Goal: Transaction & Acquisition: Book appointment/travel/reservation

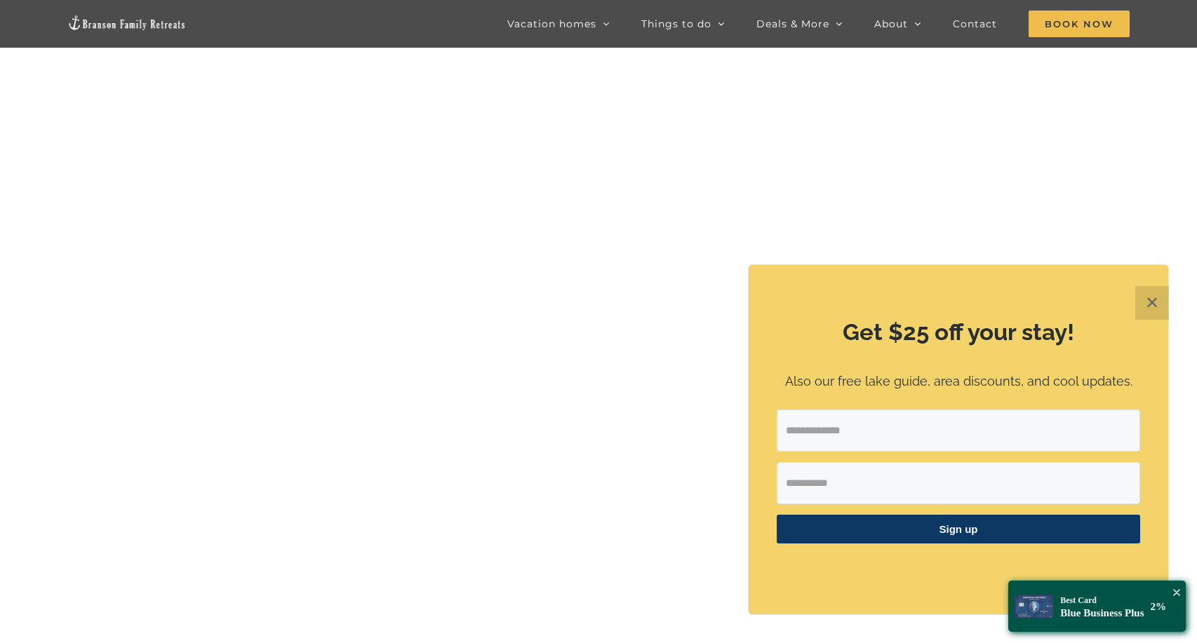
scroll to position [70, 0]
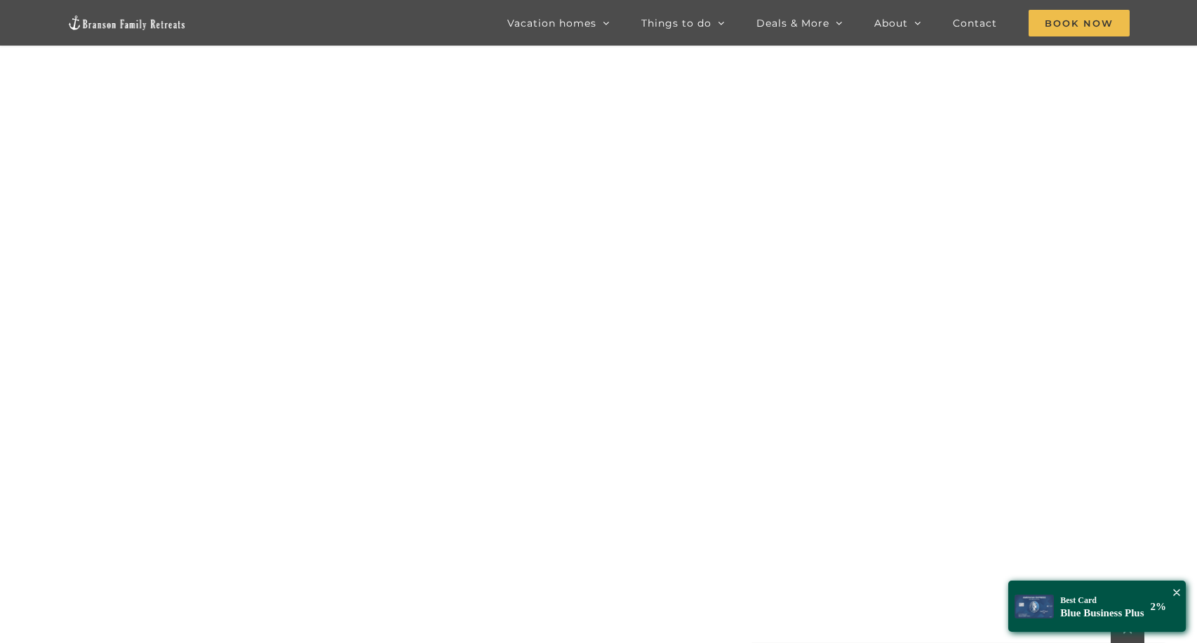
scroll to position [1422, 0]
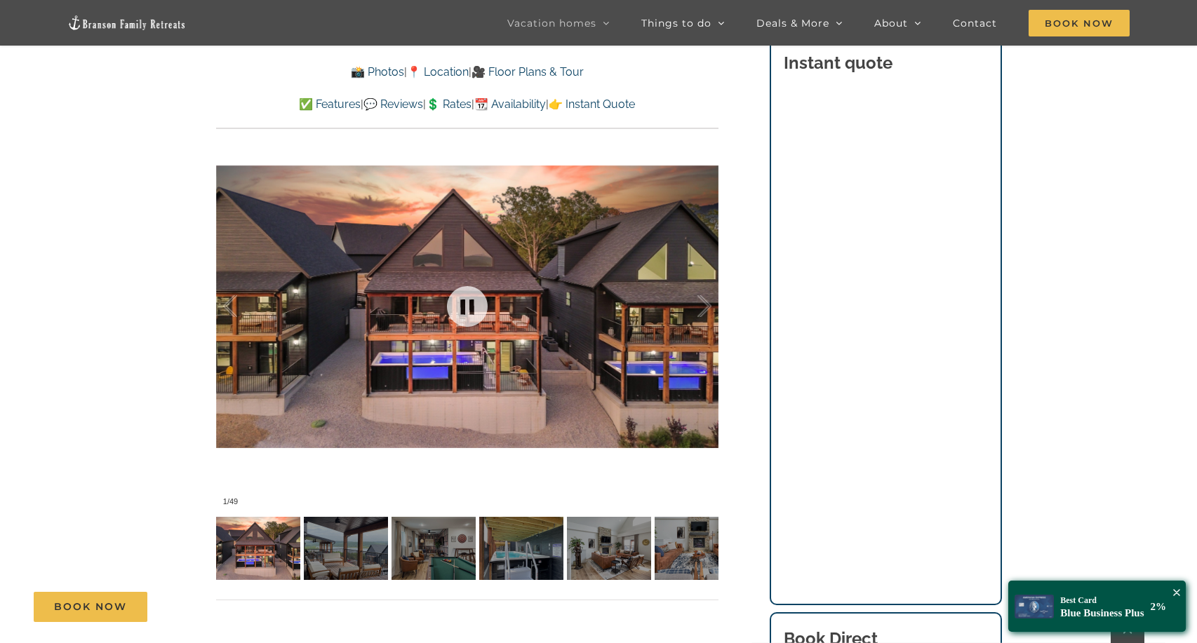
scroll to position [1033, 0]
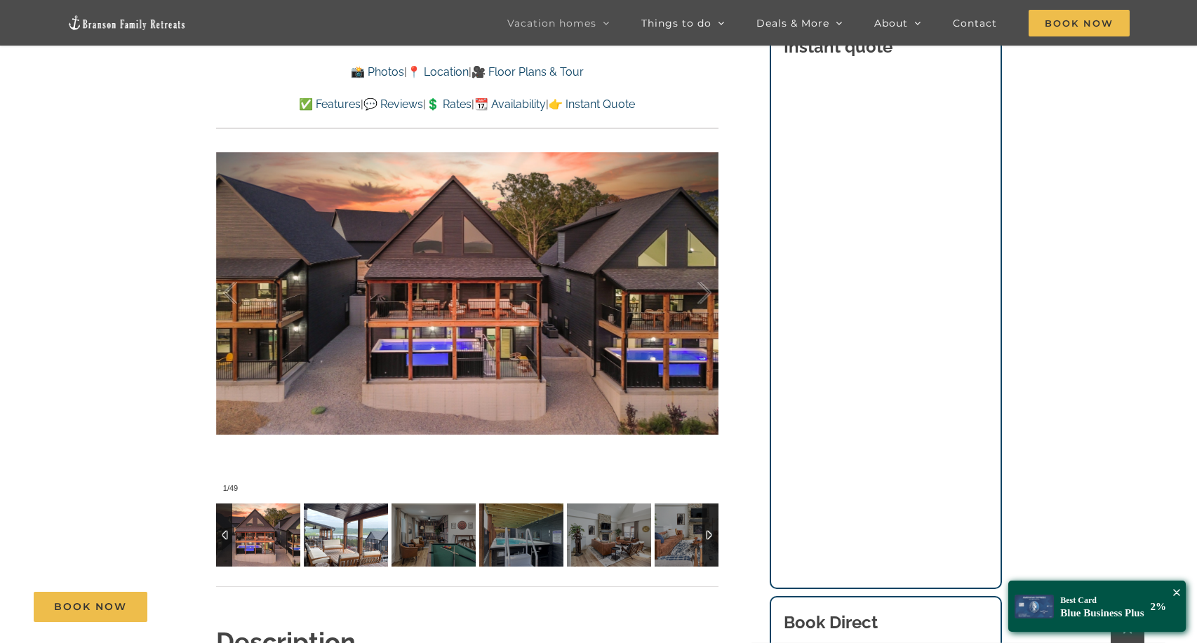
click at [363, 527] on img at bounding box center [346, 535] width 84 height 63
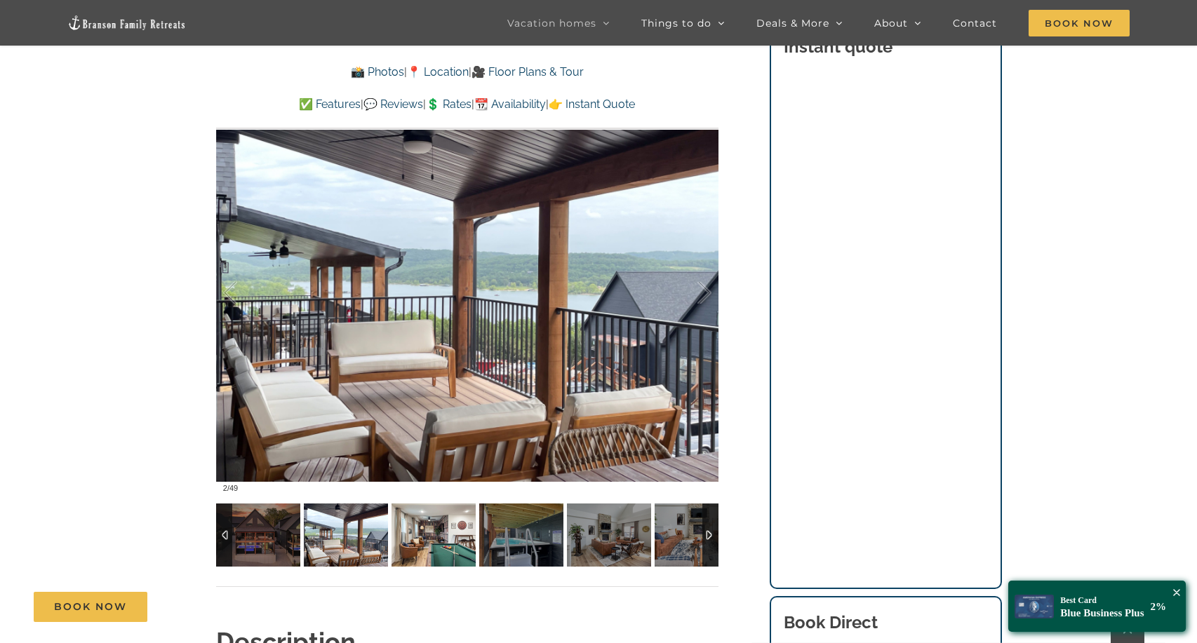
click at [432, 523] on img at bounding box center [434, 535] width 84 height 63
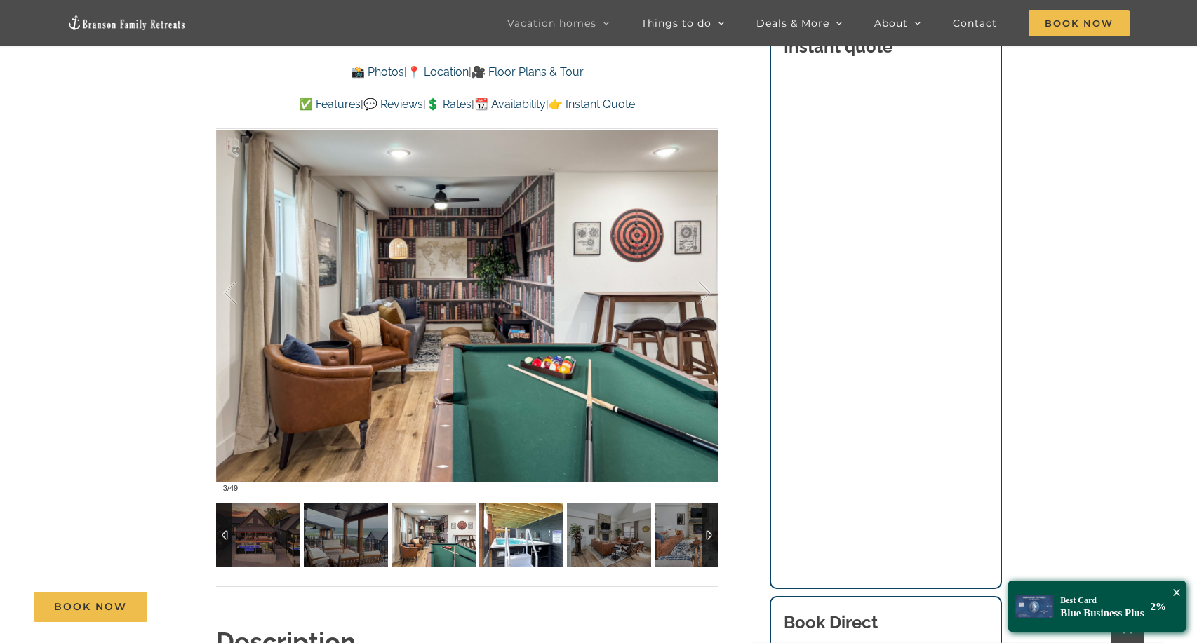
click at [518, 533] on img at bounding box center [521, 535] width 84 height 63
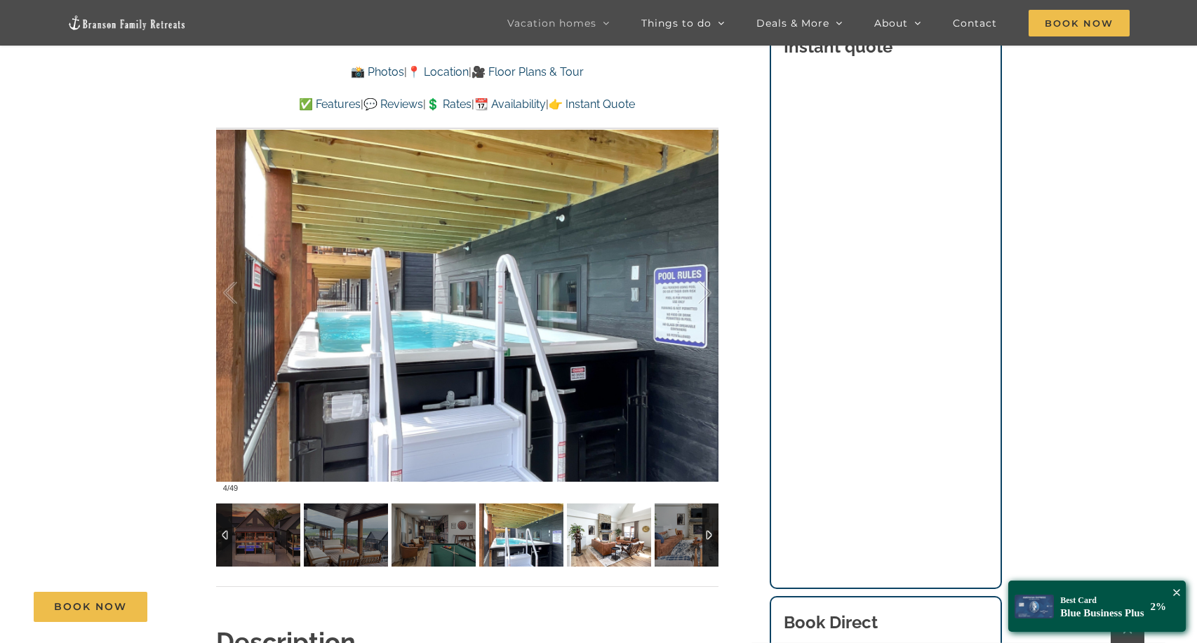
click at [608, 536] on img at bounding box center [609, 535] width 84 height 63
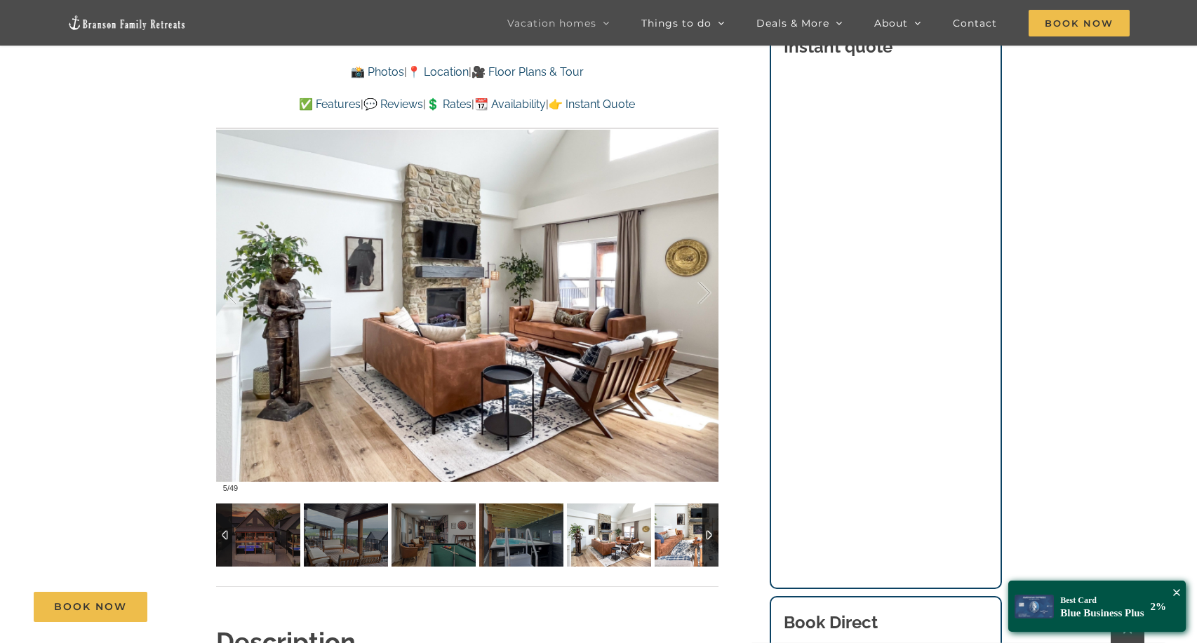
click at [687, 529] on img at bounding box center [697, 535] width 84 height 63
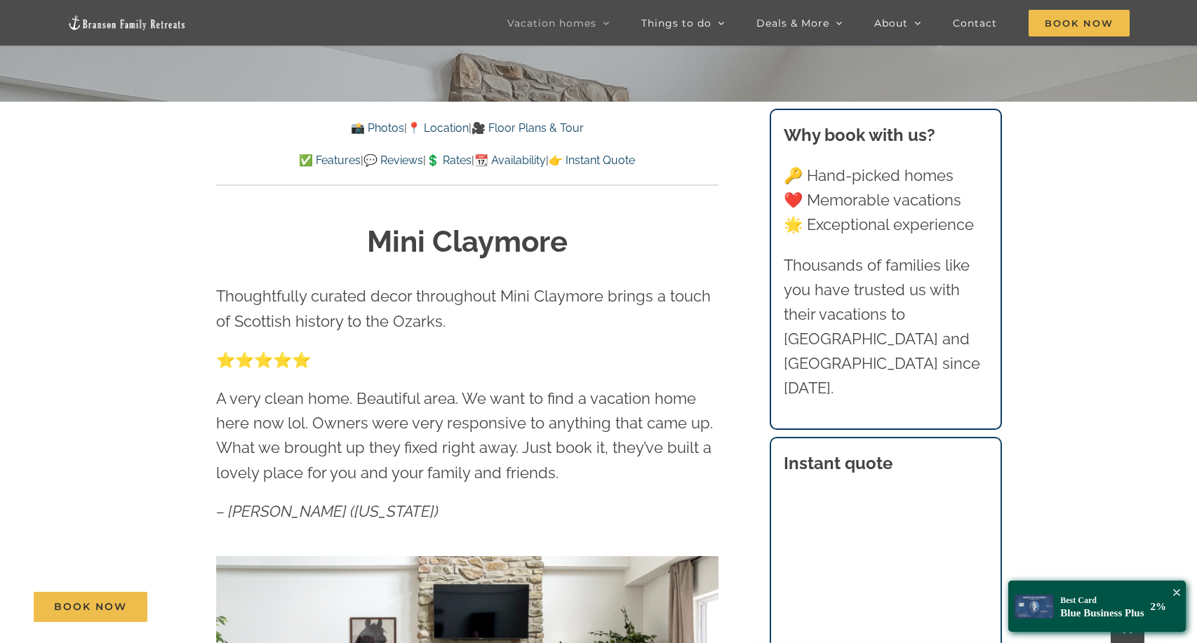
scroll to position [583, 0]
click at [455, 159] on link "💲 Rates" at bounding box center [449, 159] width 46 height 13
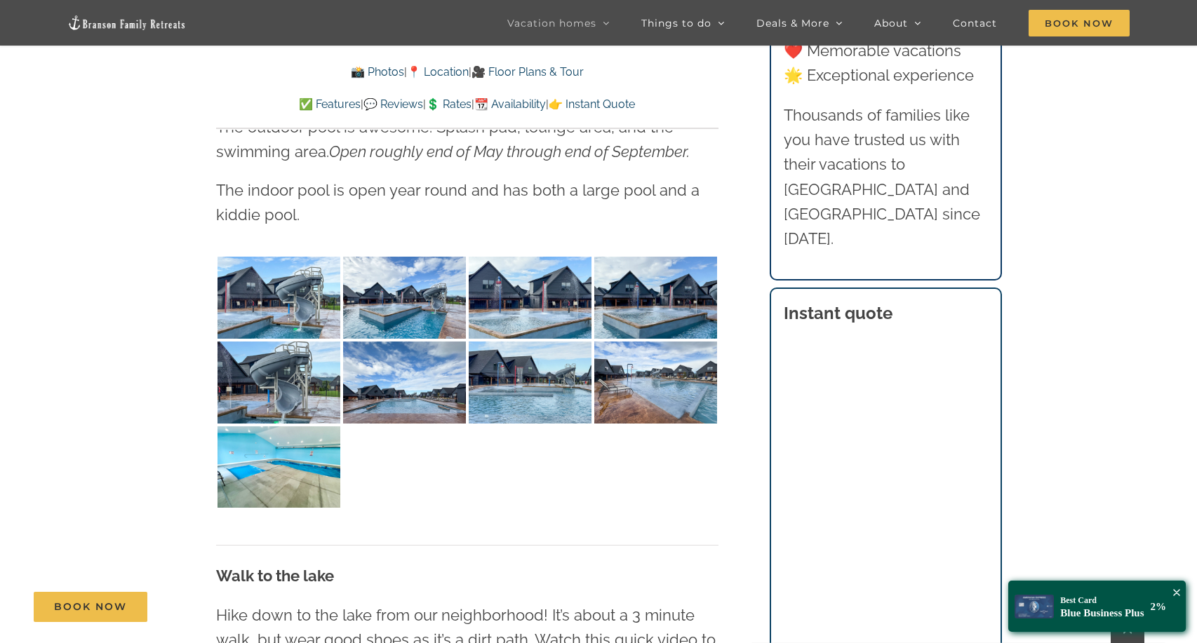
scroll to position [3637, 0]
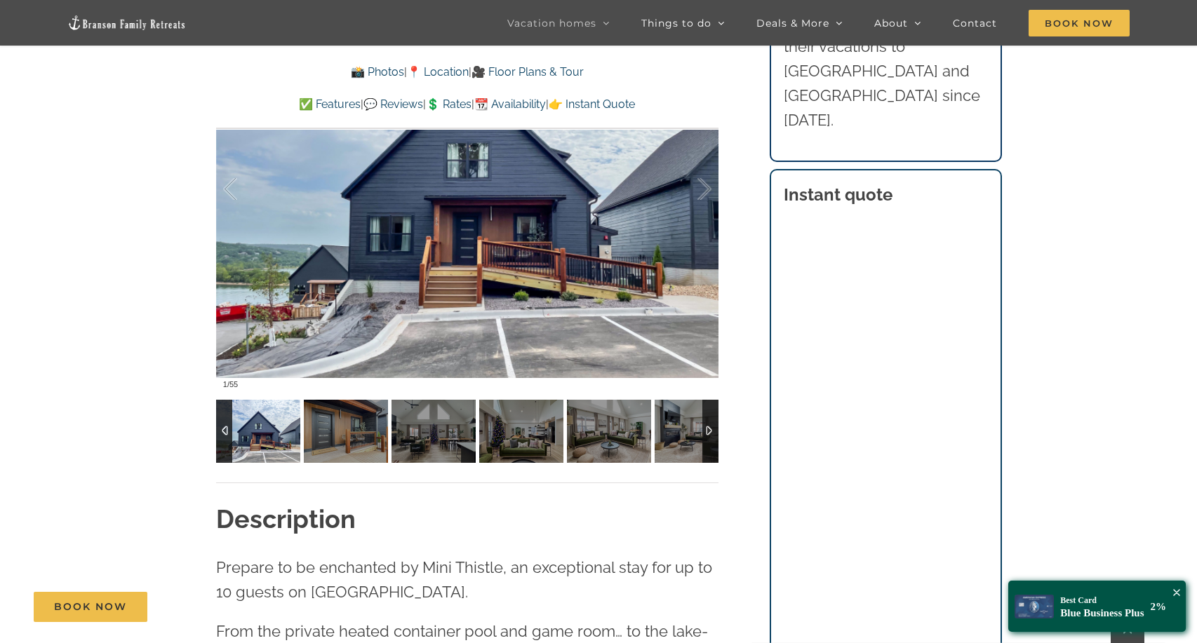
scroll to position [1240, 0]
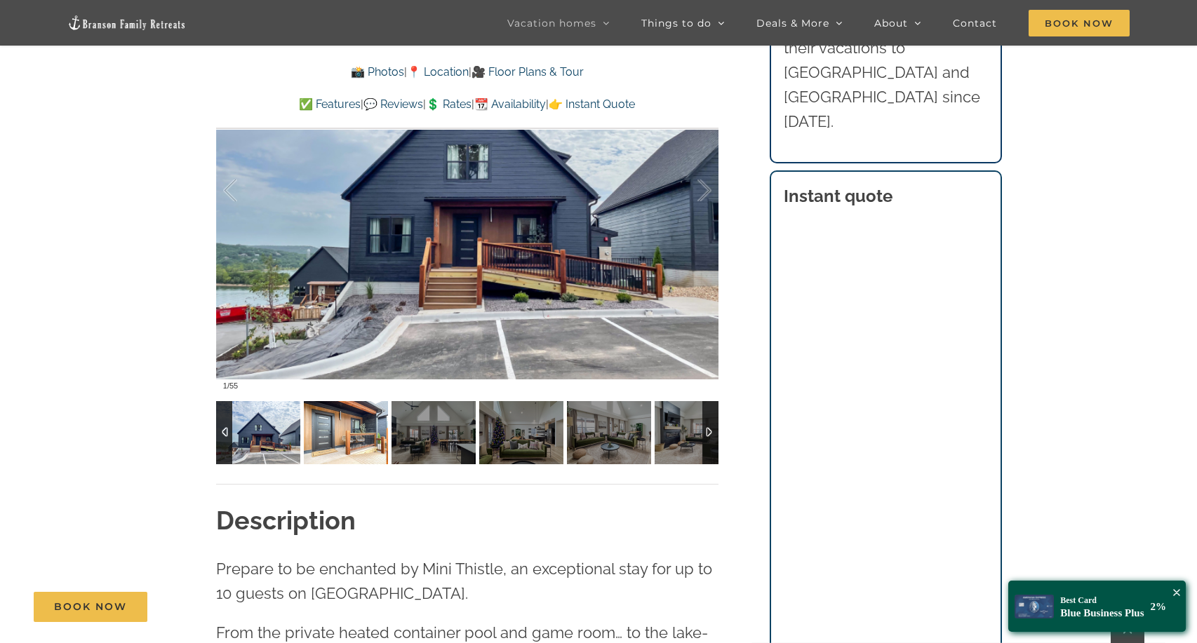
click at [333, 415] on img at bounding box center [346, 432] width 84 height 63
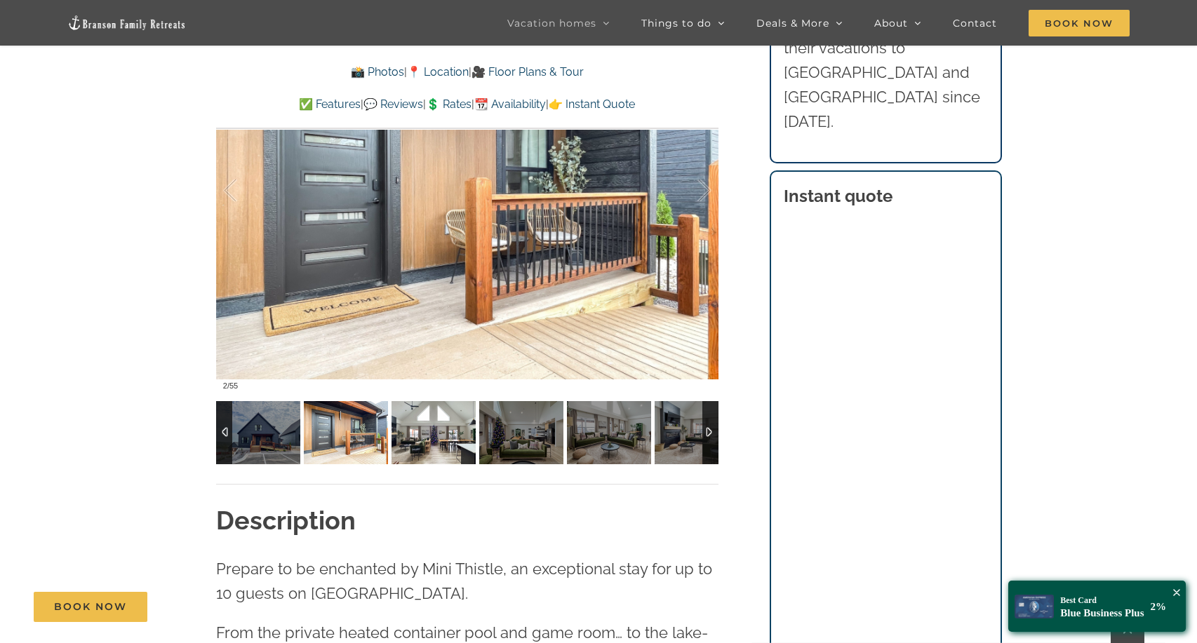
click at [413, 422] on img at bounding box center [434, 432] width 84 height 63
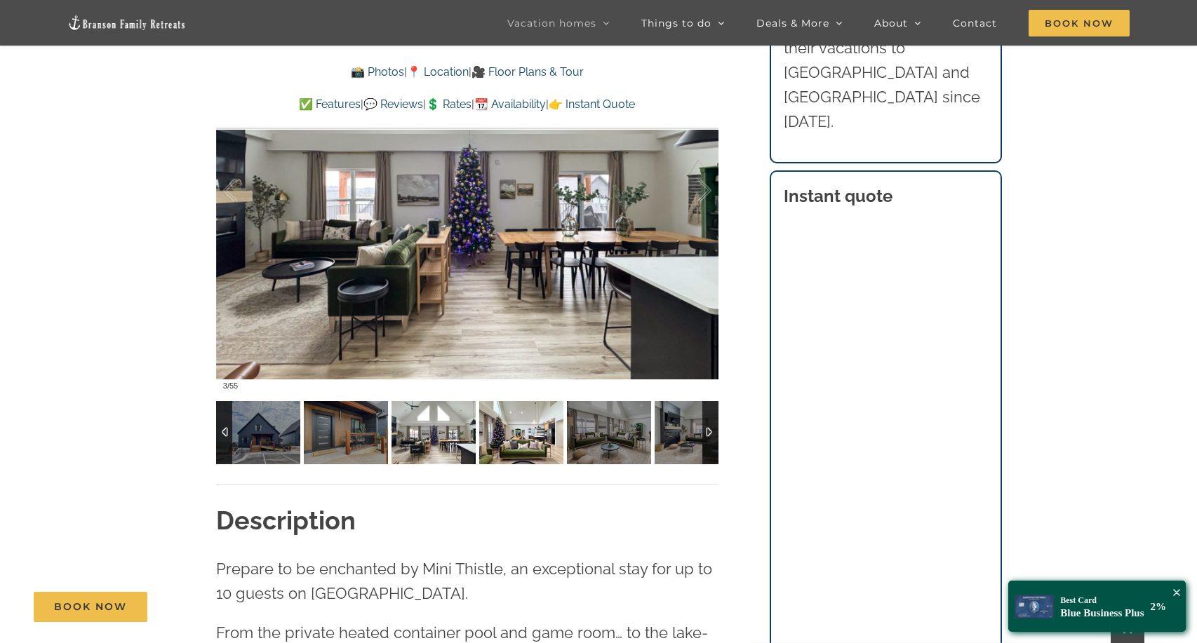
click at [534, 417] on img at bounding box center [521, 432] width 84 height 63
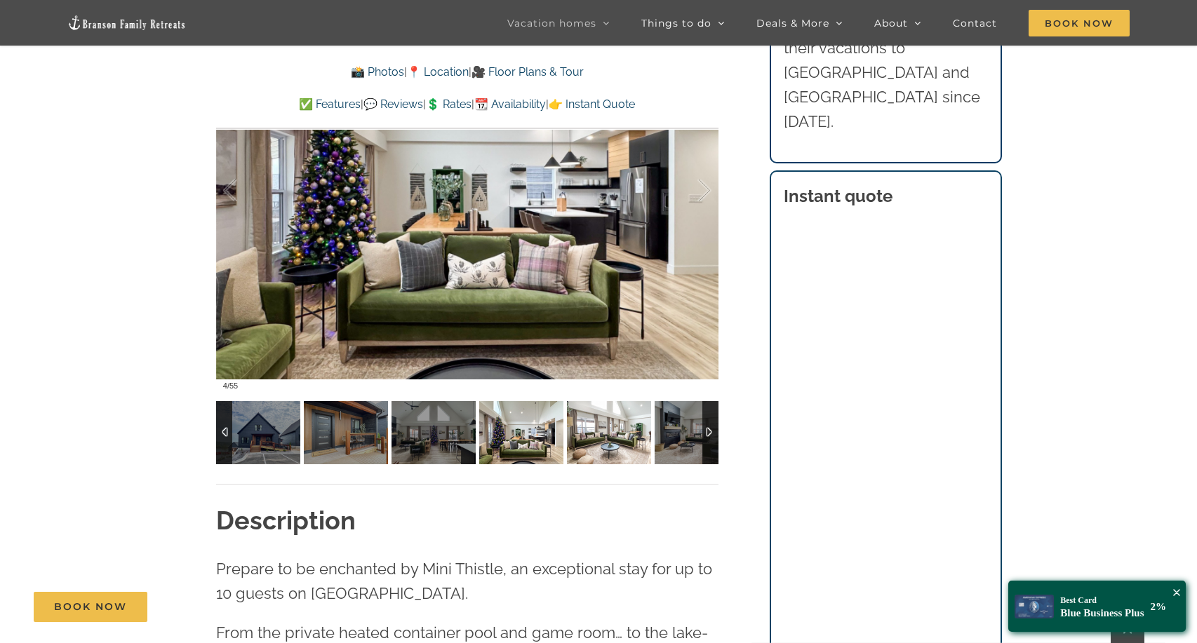
click at [599, 425] on img at bounding box center [609, 432] width 84 height 63
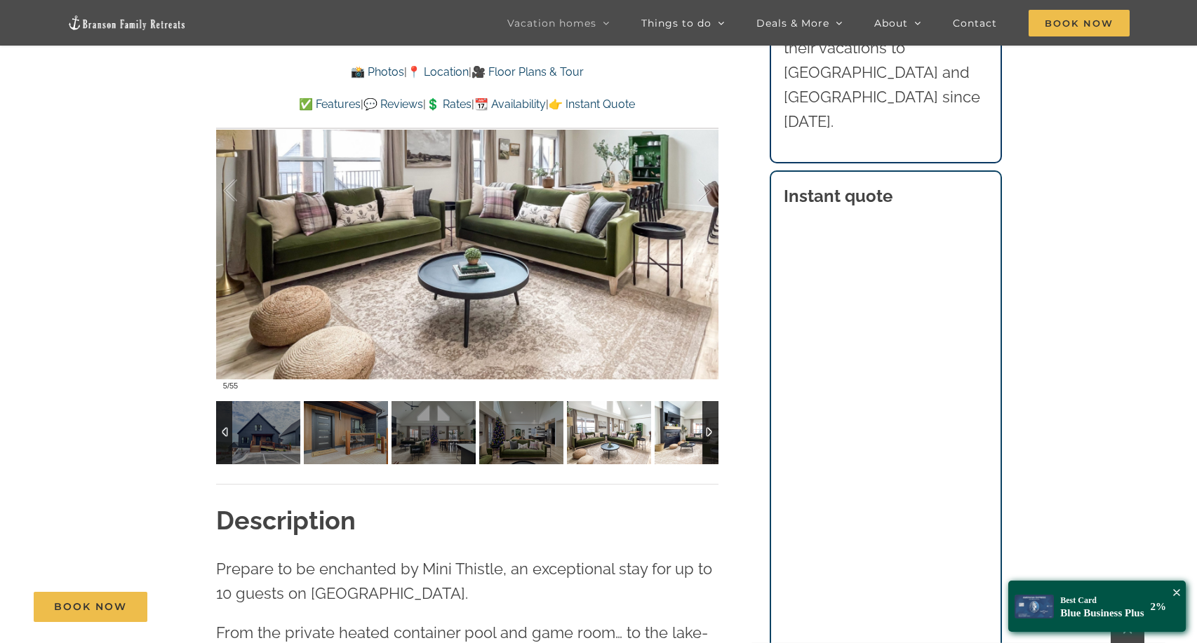
click at [673, 428] on img at bounding box center [697, 432] width 84 height 63
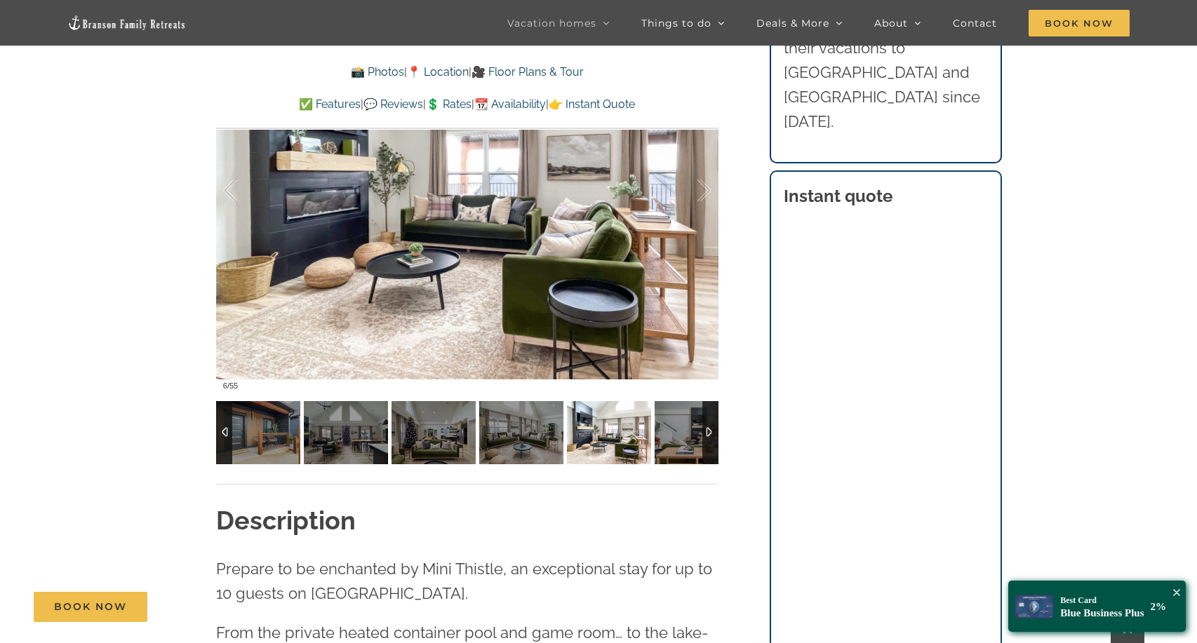
click at [708, 429] on div at bounding box center [710, 432] width 16 height 63
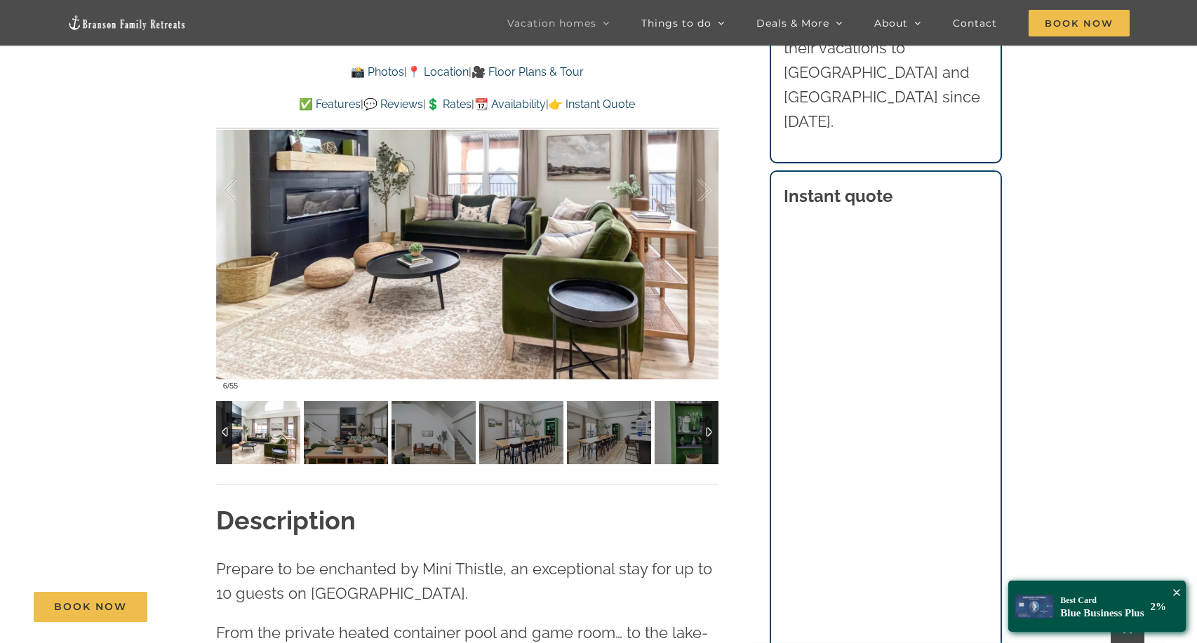
click at [708, 429] on div at bounding box center [710, 432] width 16 height 63
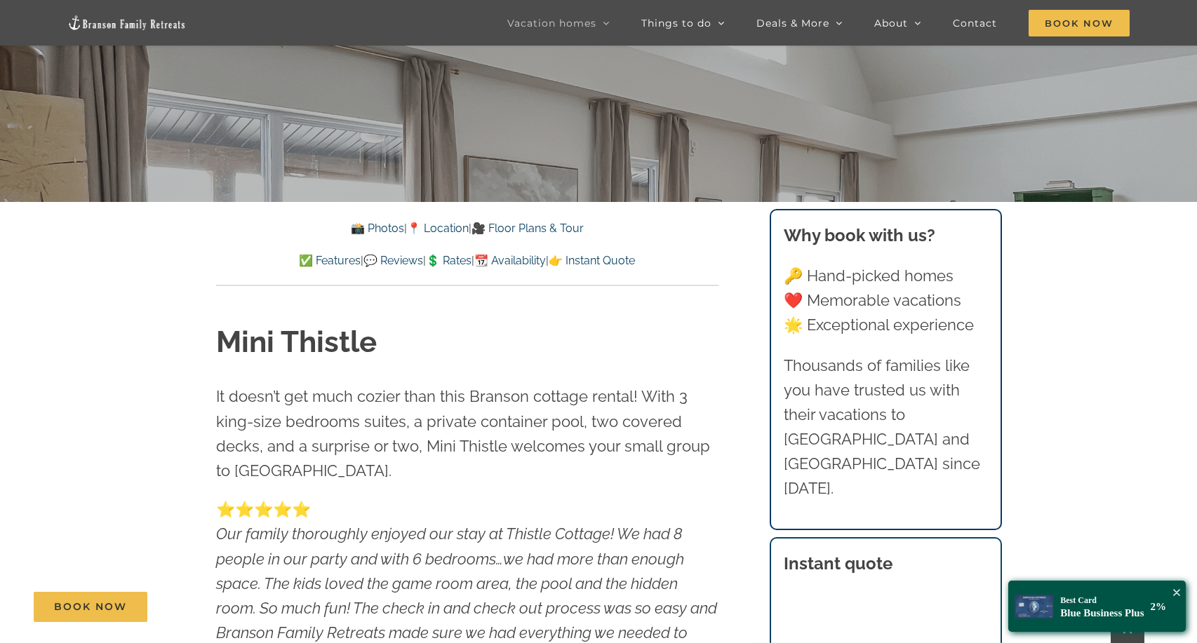
scroll to position [337, 0]
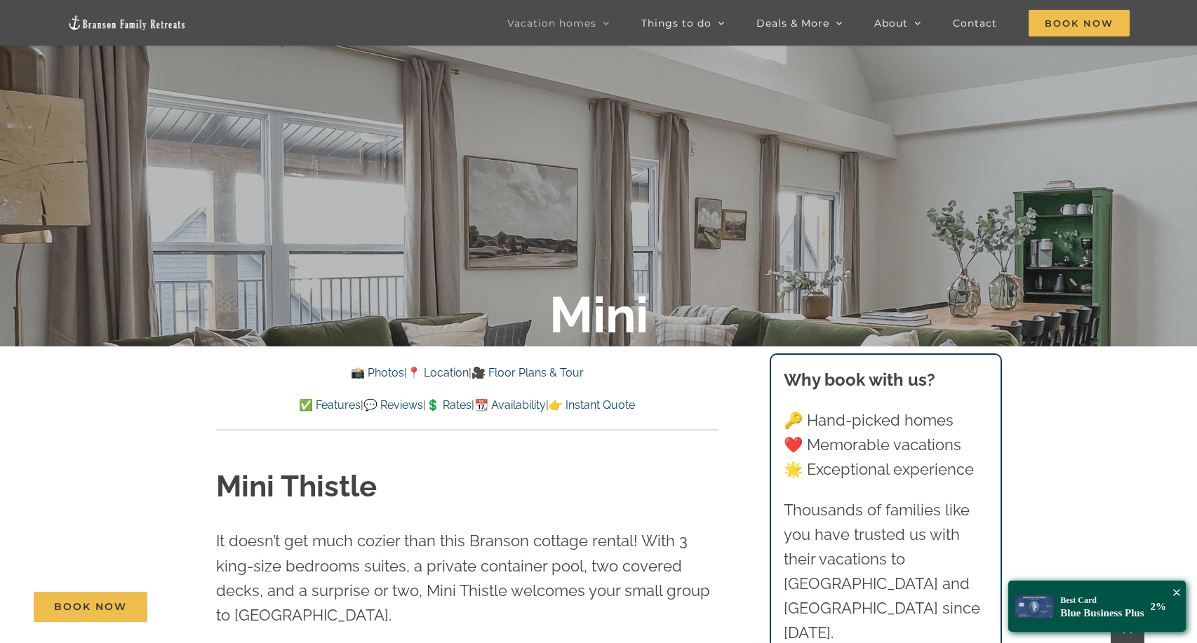
click at [455, 410] on link "💲 Rates" at bounding box center [449, 405] width 46 height 13
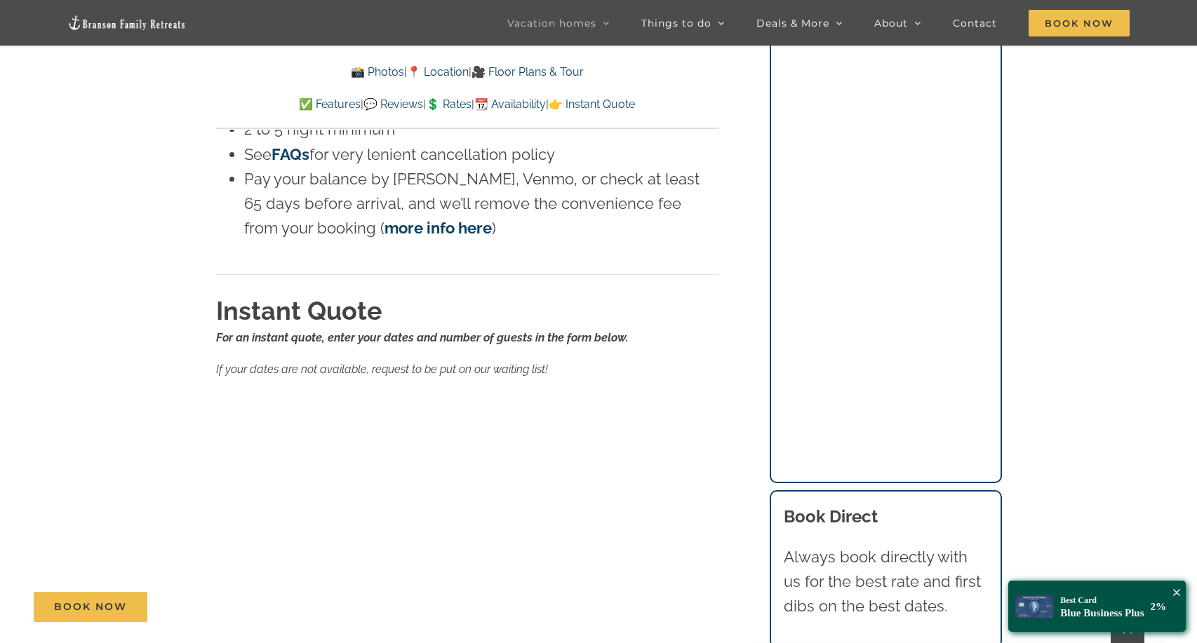
scroll to position [9909, 0]
